Goal: Contribute content

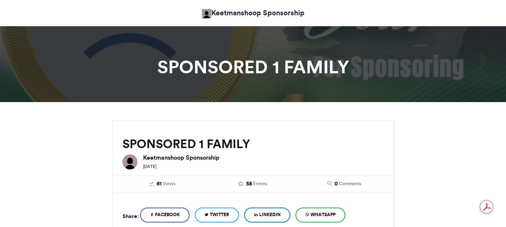
scroll to position [375, 0]
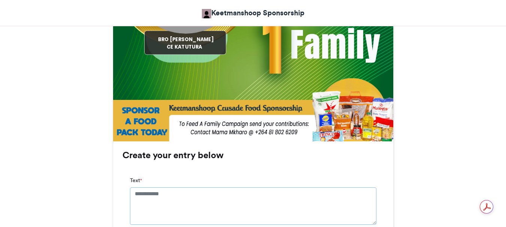
click at [133, 194] on textarea "Text *" at bounding box center [253, 206] width 246 height 37
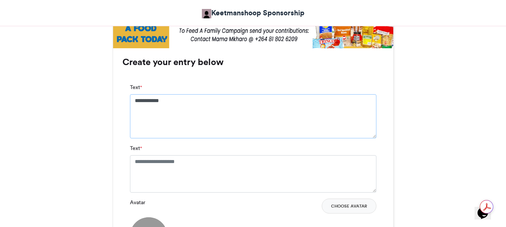
scroll to position [487, 0]
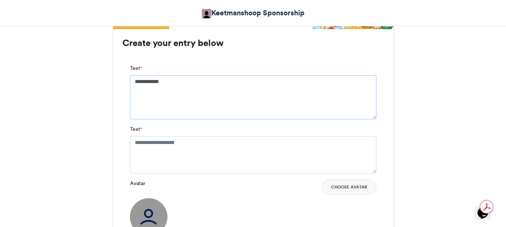
type textarea "**********"
click at [133, 139] on textarea "Text *" at bounding box center [253, 154] width 246 height 37
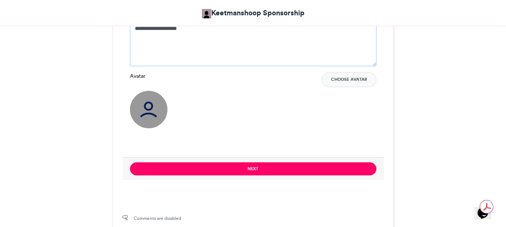
scroll to position [695, 0]
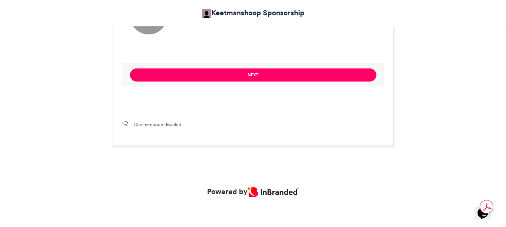
type textarea "**********"
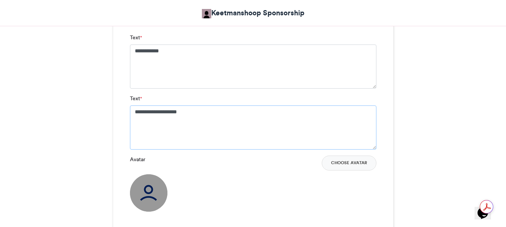
scroll to position [583, 0]
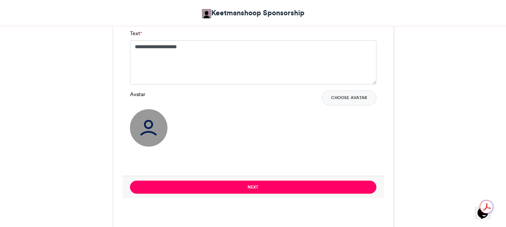
drag, startPoint x: 346, startPoint y: 101, endPoint x: 347, endPoint y: 106, distance: 5.4
click at [347, 103] on button "Choose Avatar" at bounding box center [349, 98] width 55 height 15
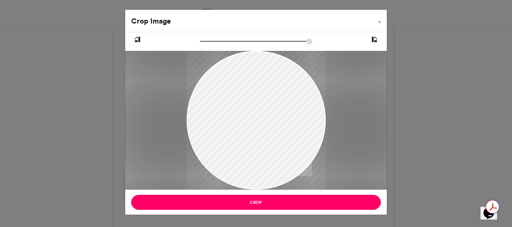
drag, startPoint x: 218, startPoint y: 85, endPoint x: 256, endPoint y: 143, distance: 70.1
click at [243, 136] on div at bounding box center [256, 167] width 139 height 247
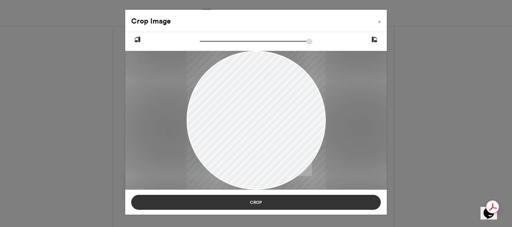
drag, startPoint x: 251, startPoint y: 201, endPoint x: 250, endPoint y: 205, distance: 3.8
click at [251, 204] on button "Crop" at bounding box center [255, 202] width 249 height 15
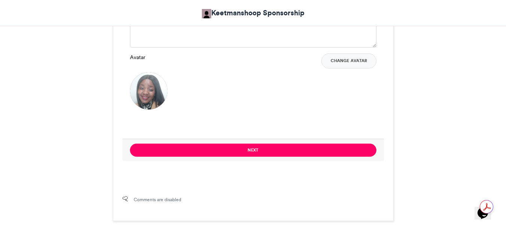
scroll to position [620, 0]
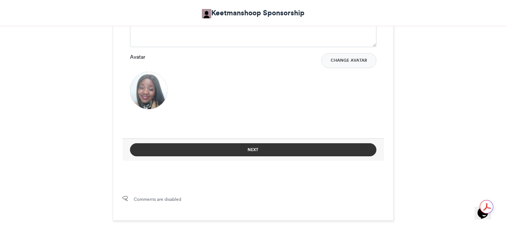
click at [255, 149] on button "Next" at bounding box center [253, 149] width 246 height 13
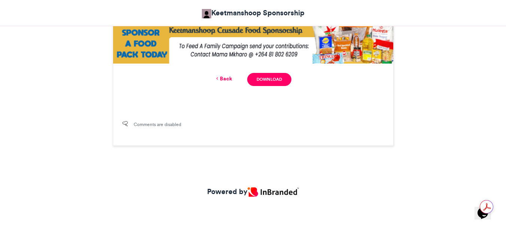
scroll to position [121, 0]
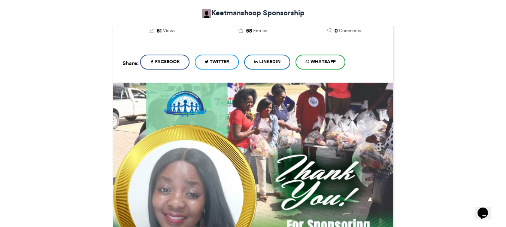
scroll to position [346, 0]
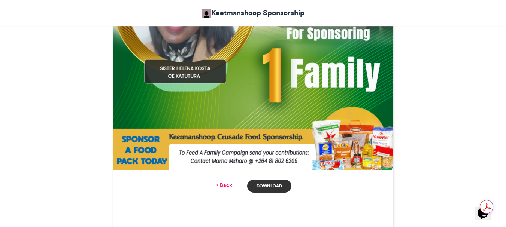
click at [270, 186] on link "Download" at bounding box center [269, 186] width 44 height 13
